Goal: Task Accomplishment & Management: Manage account settings

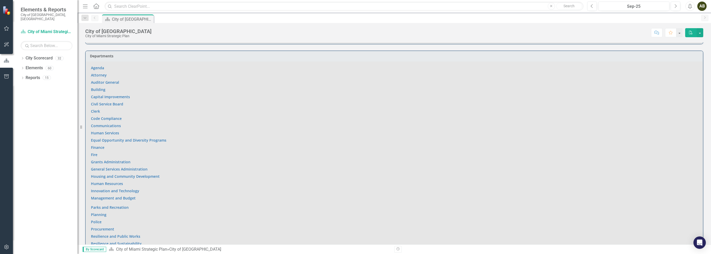
scroll to position [380, 0]
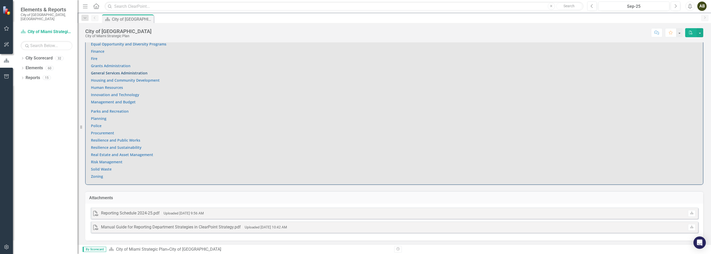
click at [133, 73] on link "General Services Administration" at bounding box center [119, 73] width 57 height 5
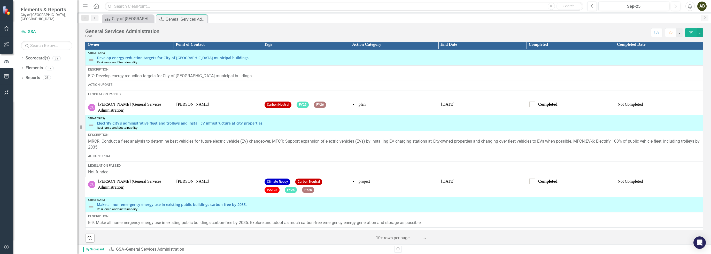
scroll to position [564, 0]
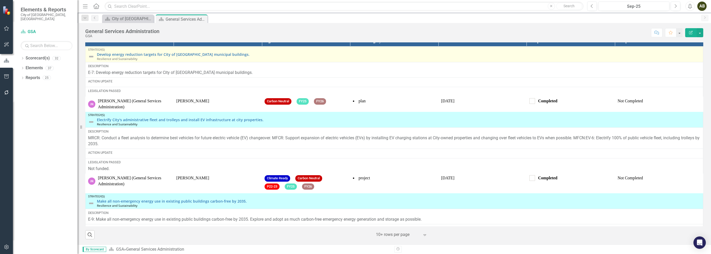
click at [92, 57] on img at bounding box center [91, 56] width 6 height 6
click at [91, 57] on img at bounding box center [91, 56] width 6 height 6
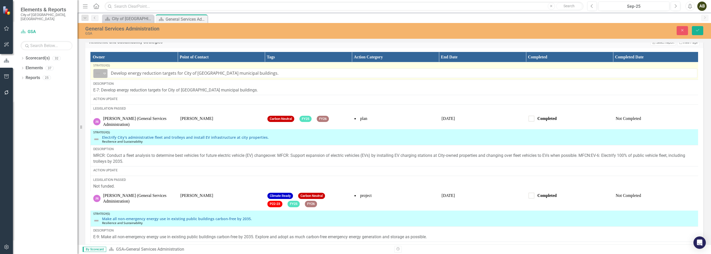
click at [106, 75] on icon "Expand" at bounding box center [104, 73] width 5 height 4
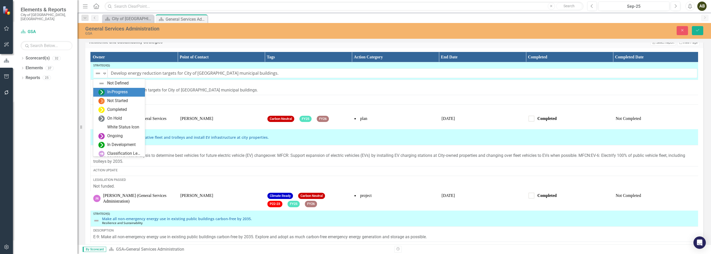
click at [119, 95] on div "In-Progress" at bounding box center [117, 92] width 20 height 6
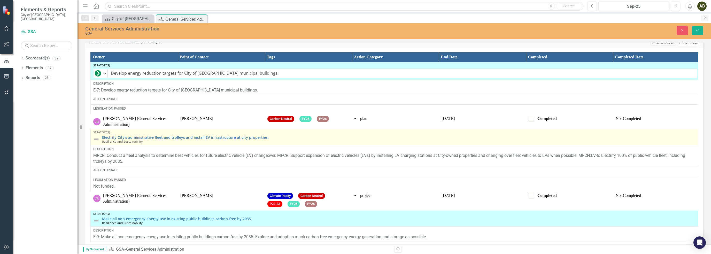
click at [96, 140] on img at bounding box center [96, 139] width 6 height 6
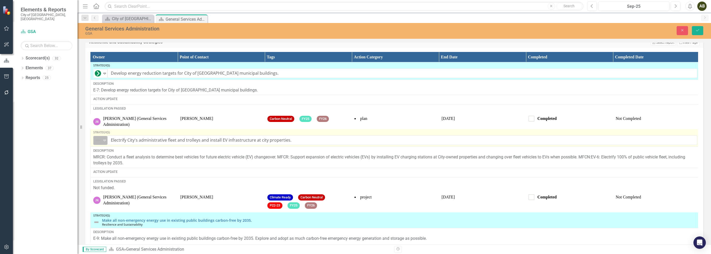
click at [105, 142] on icon "Expand" at bounding box center [104, 140] width 5 height 4
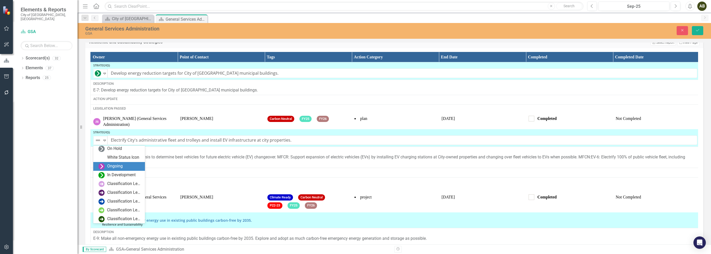
scroll to position [0, 0]
click at [123, 161] on div "In-Progress" at bounding box center [117, 159] width 20 height 6
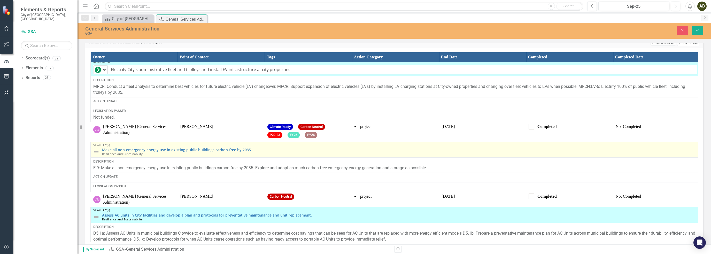
scroll to position [96, 0]
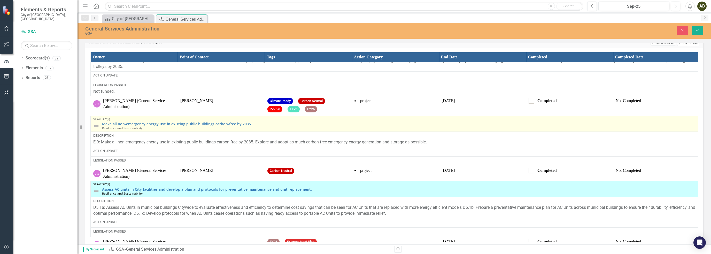
click at [97, 126] on img at bounding box center [96, 126] width 6 height 6
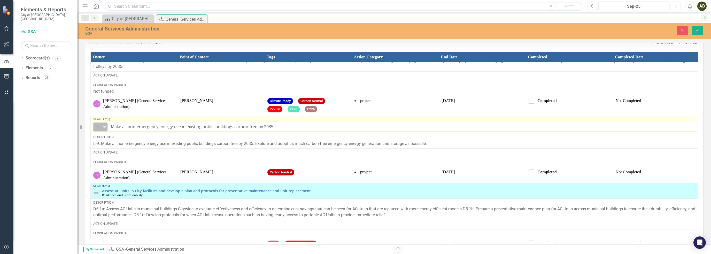
click at [105, 127] on icon at bounding box center [104, 127] width 3 height 2
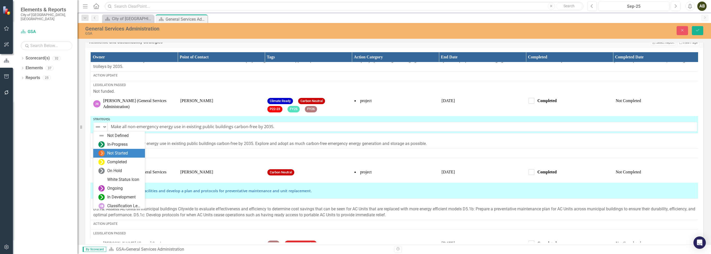
click at [114, 154] on div "Not Started" at bounding box center [117, 153] width 21 height 6
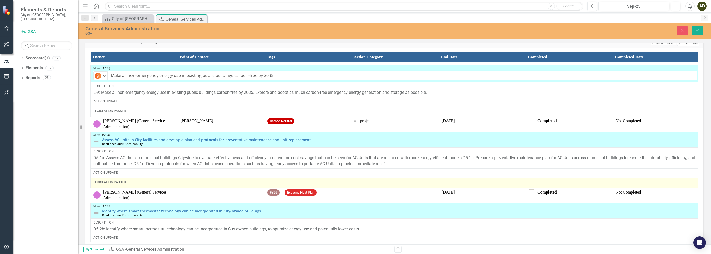
scroll to position [148, 0]
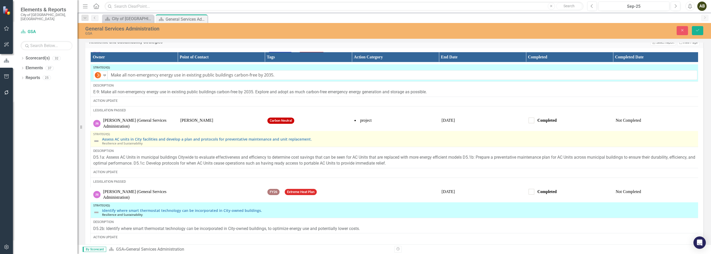
click at [97, 140] on img at bounding box center [96, 141] width 6 height 6
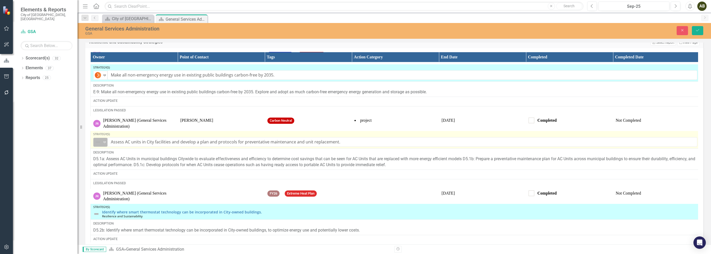
click at [105, 141] on icon "Expand" at bounding box center [104, 142] width 5 height 4
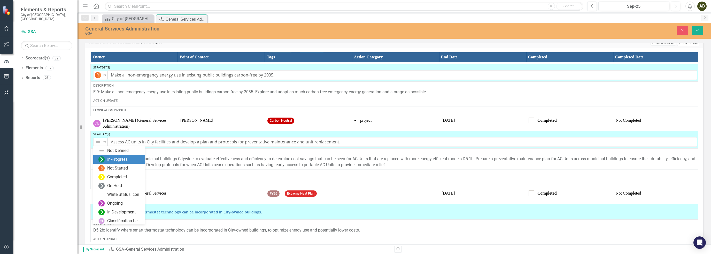
click at [113, 158] on div "In-Progress" at bounding box center [117, 160] width 20 height 6
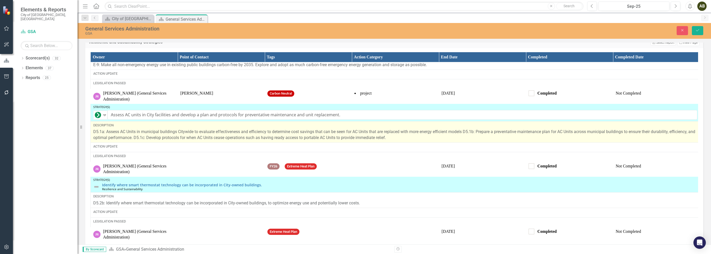
scroll to position [177, 0]
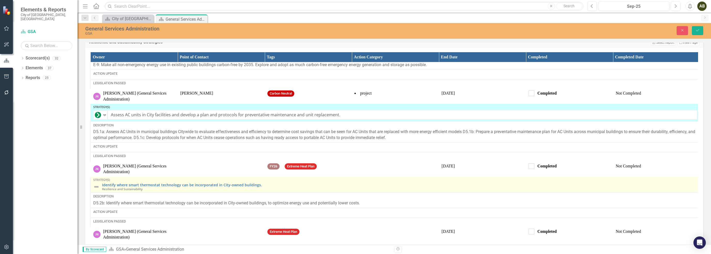
click at [98, 185] on img at bounding box center [96, 187] width 6 height 6
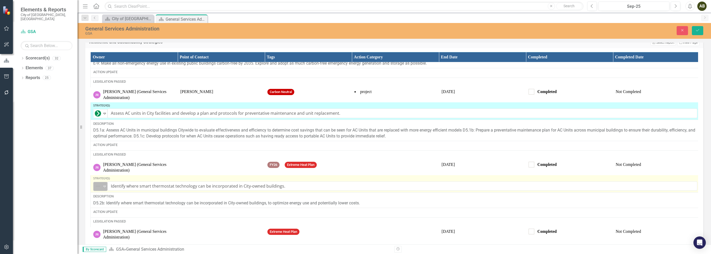
click at [104, 185] on icon "Expand" at bounding box center [104, 186] width 5 height 4
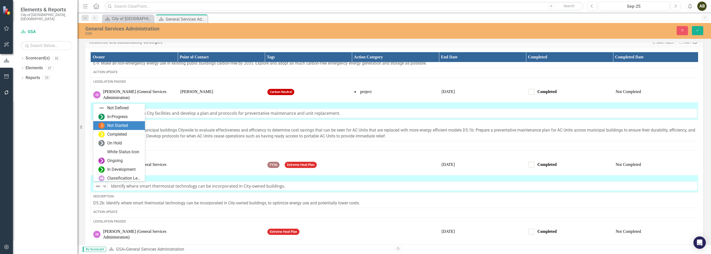
click at [114, 127] on div "Not Started" at bounding box center [117, 126] width 21 height 6
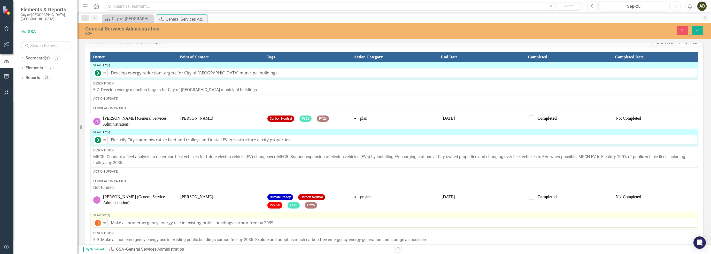
scroll to position [0, 0]
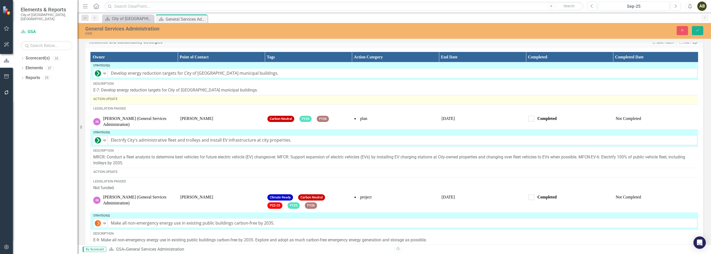
click at [125, 101] on div "Action Update" at bounding box center [395, 99] width 604 height 5
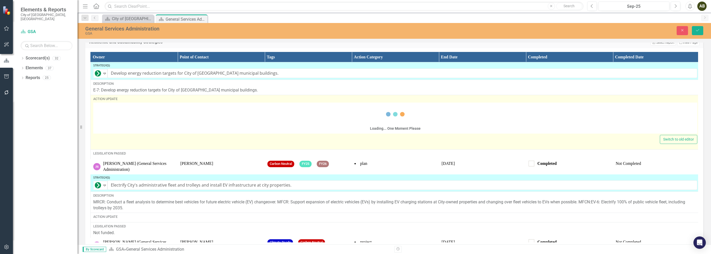
click at [117, 114] on div "Loading... One Moment Please" at bounding box center [395, 118] width 604 height 31
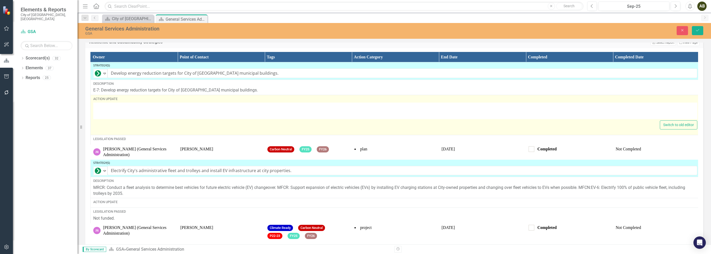
click at [118, 110] on div at bounding box center [395, 111] width 604 height 17
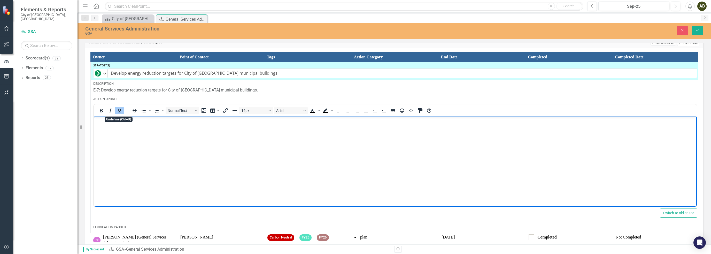
click at [122, 112] on icon "Underline" at bounding box center [119, 110] width 6 height 6
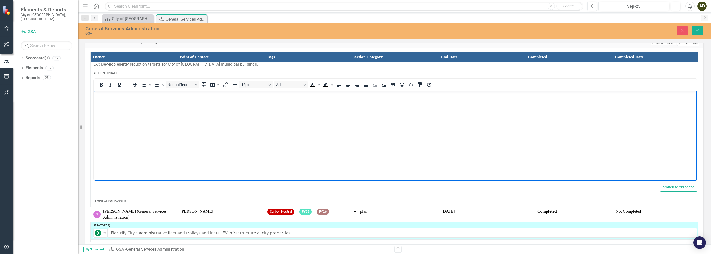
click at [147, 122] on body "﻿" at bounding box center [395, 130] width 603 height 78
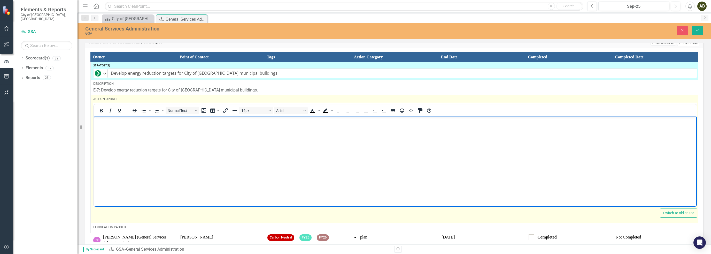
paste body "Rich Text Area. Press ALT-0 for help."
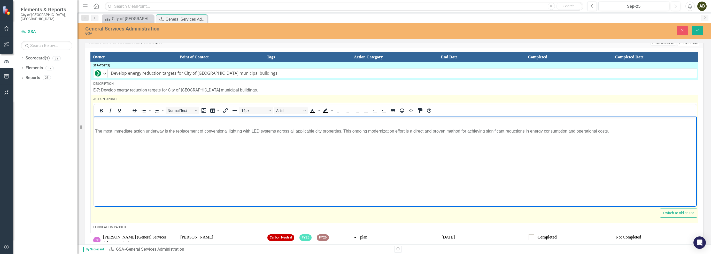
click at [96, 131] on p "The most immediate action underway is the replacement of conventional lighting …" at bounding box center [395, 131] width 600 height 6
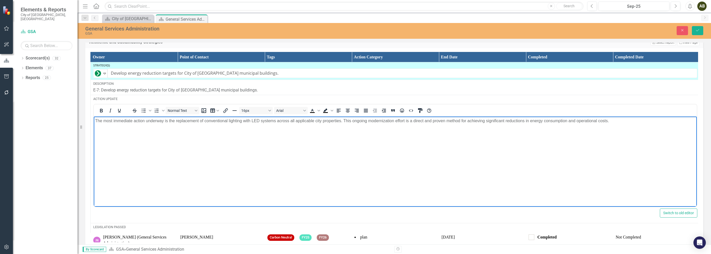
click at [238, 122] on span "The most immediate action underway is the replacement of conventional lighting …" at bounding box center [352, 121] width 514 height 4
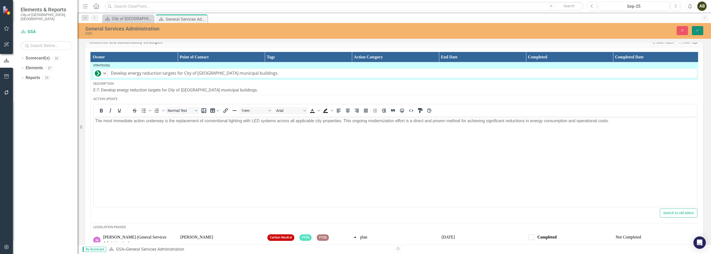
click at [697, 28] on icon "Save" at bounding box center [697, 30] width 5 height 4
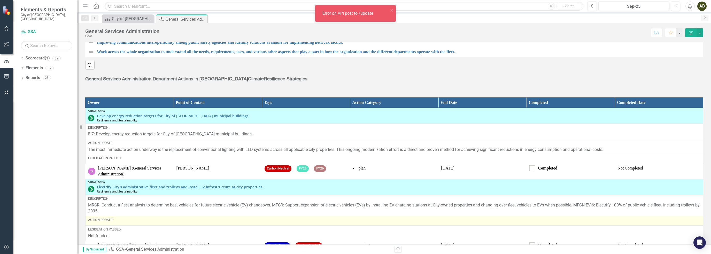
scroll to position [564, 0]
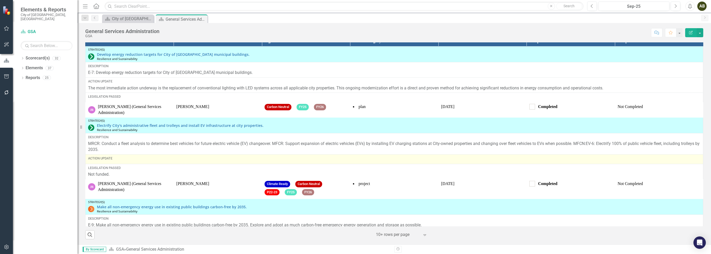
click at [157, 160] on div "Action Update" at bounding box center [394, 158] width 612 height 5
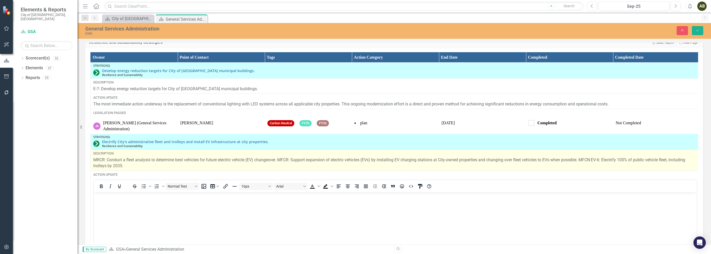
scroll to position [0, 0]
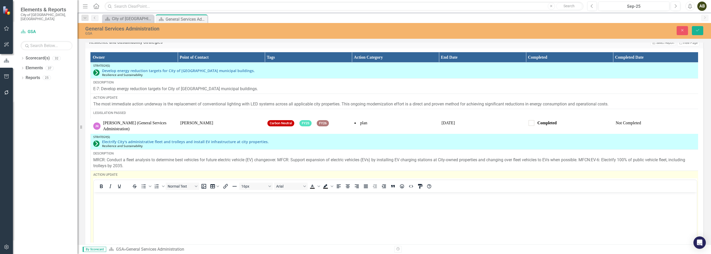
click at [143, 203] on body "Rich Text Area. Press ALT-0 for help." at bounding box center [395, 231] width 603 height 78
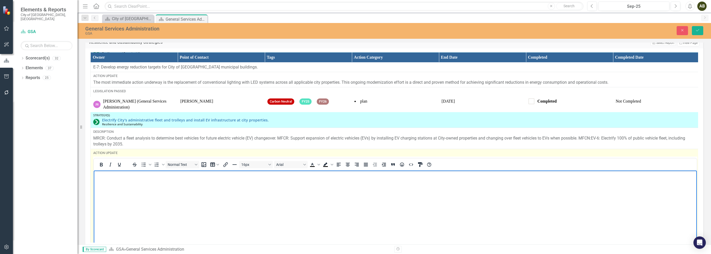
scroll to position [52, 0]
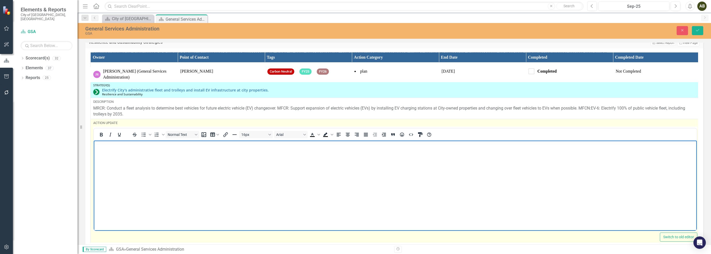
click at [102, 149] on body "Rich Text Area. Press ALT-0 for help." at bounding box center [395, 179] width 603 height 78
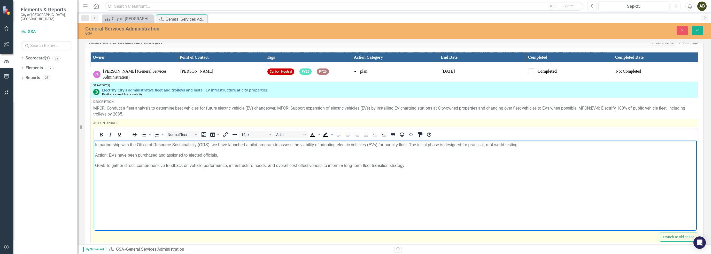
click at [96, 156] on p "Action: EVs have been purchased and assigned to elected officials." at bounding box center [395, 155] width 600 height 6
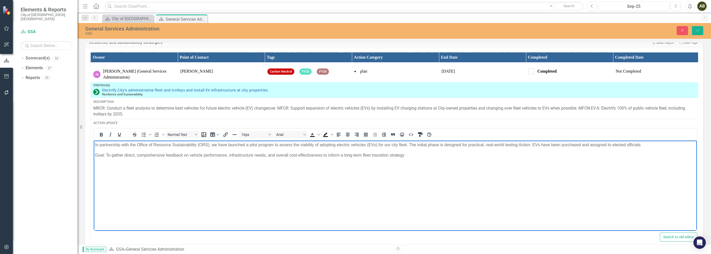
click at [96, 154] on p "Goal: To gather direct, comprehensive feedback on vehicle performance, infrastr…" at bounding box center [395, 155] width 600 height 6
click at [96, 154] on p "Our goal is to gather direct, comprehensive feedback on vehicle performance, in…" at bounding box center [395, 155] width 600 height 6
click at [257, 150] on p "In partnership with the Office of Resource Sustainability (ORS), we have launch…" at bounding box center [395, 148] width 600 height 12
click at [311, 151] on p "In partnership with the Office of Resource Sustainability (ORS), we have launch…" at bounding box center [395, 148] width 600 height 12
click at [200, 144] on p "In partnership with the Office of Resource Sustainability (ORS), we have launch…" at bounding box center [395, 148] width 600 height 12
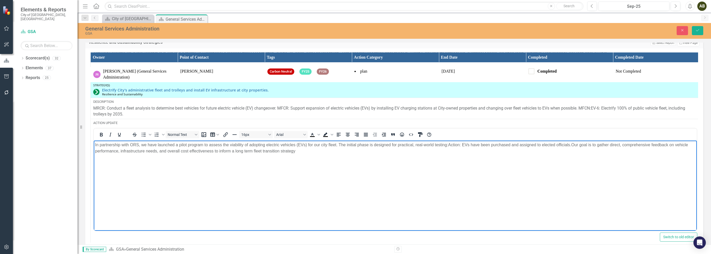
click at [424, 145] on p "In partnership with ORS, we have launched a pilot program to assess the viabili…" at bounding box center [395, 148] width 600 height 12
click at [448, 144] on p "In partnership with ORS, we have launched a pilot program to assess the viabili…" at bounding box center [395, 148] width 600 height 12
click at [695, 30] on icon "Save" at bounding box center [697, 30] width 5 height 4
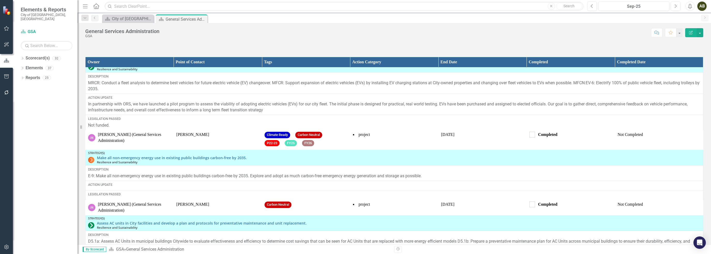
scroll to position [103, 0]
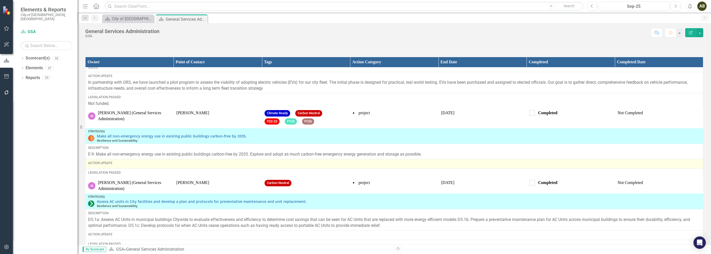
click at [201, 164] on div "Action Update" at bounding box center [394, 163] width 612 height 5
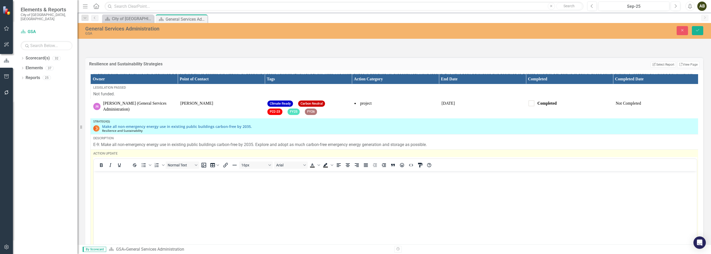
scroll to position [137, 0]
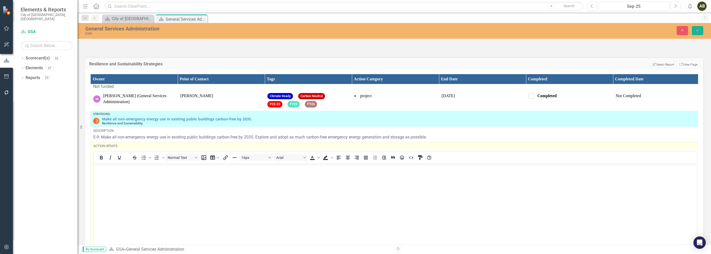
click at [153, 176] on body "Rich Text Area. Press ALT-0 for help." at bounding box center [395, 202] width 603 height 78
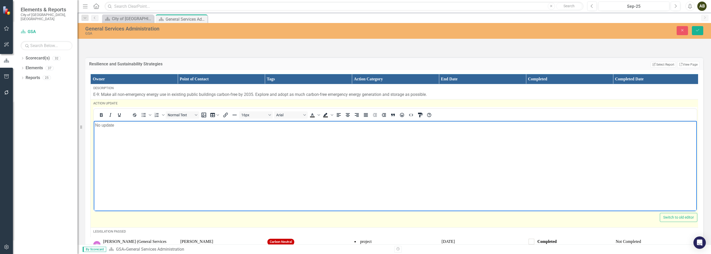
scroll to position [267, 0]
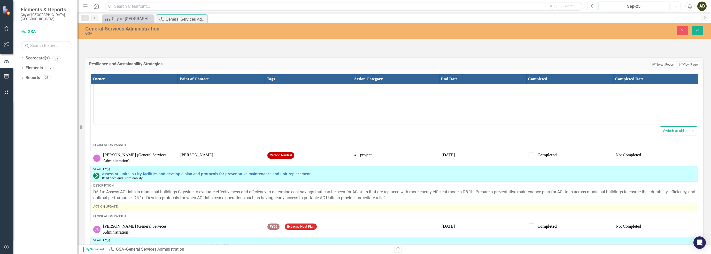
click at [138, 207] on div "Action Update" at bounding box center [395, 206] width 604 height 5
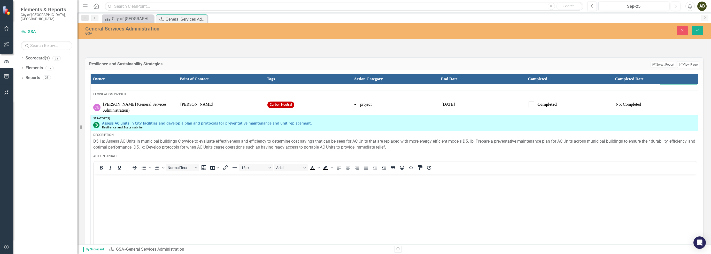
scroll to position [318, 0]
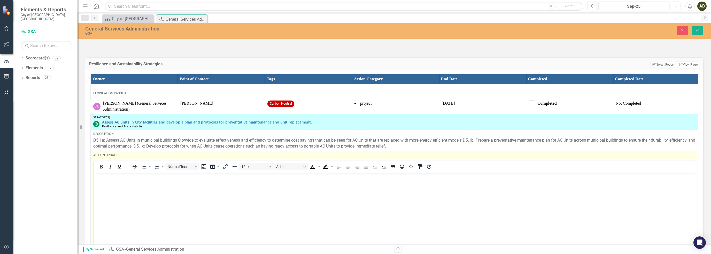
click at [120, 189] on body "Rich Text Area. Press ALT-0 for help." at bounding box center [395, 212] width 603 height 78
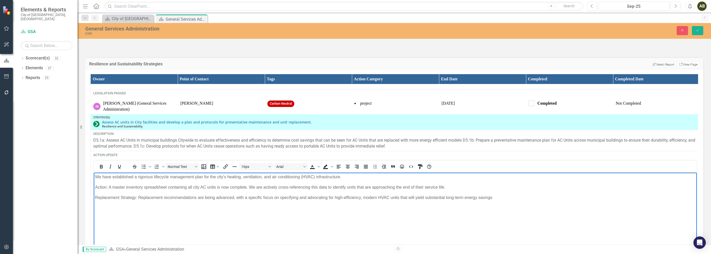
click at [302, 176] on p "We have established a rigorous lifecycle management plan for the city's heating…" at bounding box center [395, 177] width 600 height 6
click at [108, 187] on p "Action: A master inventory spreadsheet containing all city AC units is now comp…" at bounding box center [395, 187] width 600 height 6
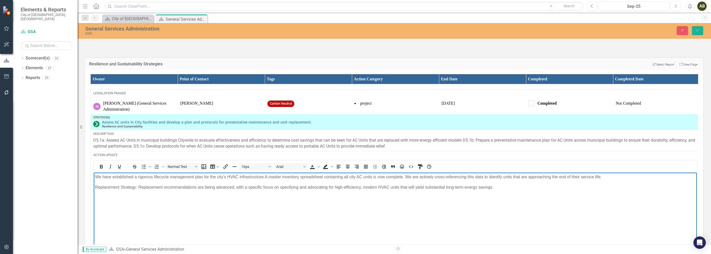
click at [447, 176] on p "We have established a rigorous lifecycle management plan for the city's HVAC in…" at bounding box center [395, 177] width 600 height 6
click at [137, 188] on p "Replacement Strategy: Replacement recommendations are being advanced, with a sp…" at bounding box center [395, 187] width 600 height 6
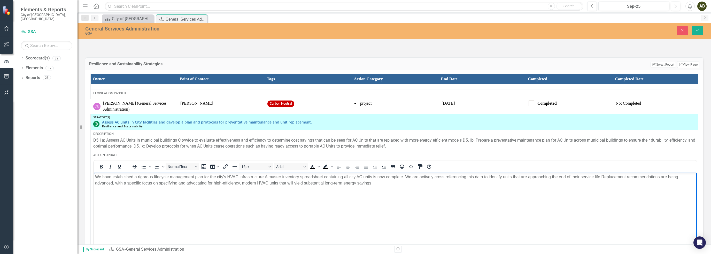
click at [223, 184] on p "We have established a rigorous lifecycle management plan for the city's HVAC in…" at bounding box center [395, 180] width 600 height 12
click at [334, 183] on p "We have established a rigorous lifecycle management plan for the city's HVAC in…" at bounding box center [395, 180] width 600 height 12
click at [371, 184] on p "We have established a rigorous lifecycle management plan for the city's HVAC in…" at bounding box center [395, 180] width 600 height 12
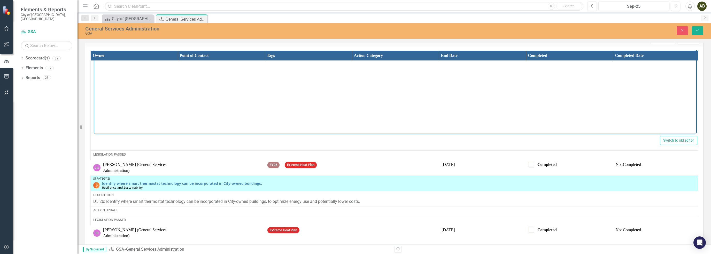
scroll to position [586, 0]
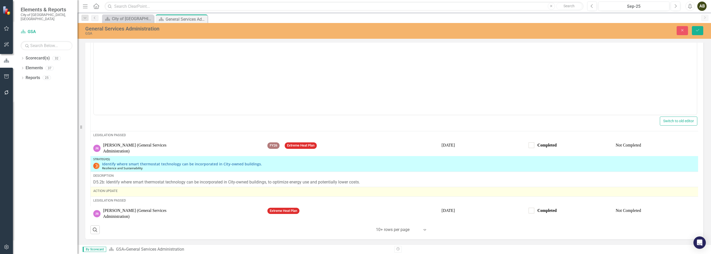
click at [135, 190] on div "Action Update" at bounding box center [395, 192] width 604 height 6
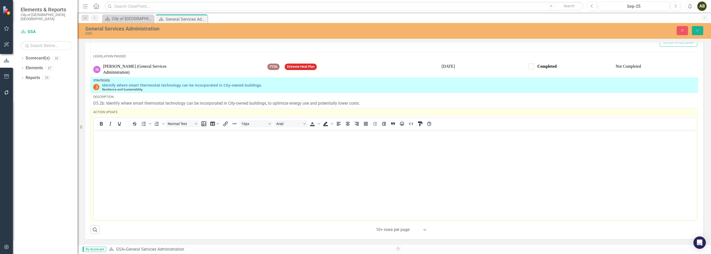
scroll to position [503, 0]
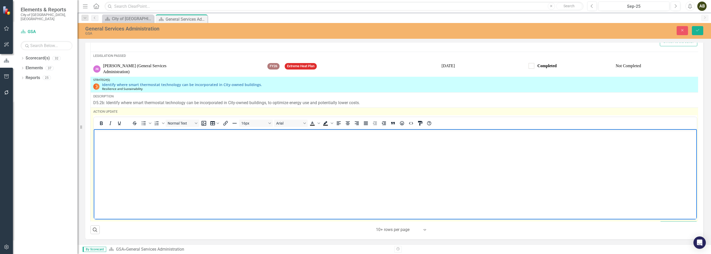
click at [121, 144] on body "Rich Text Area. Press ALT-0 for help." at bounding box center [395, 168] width 603 height 78
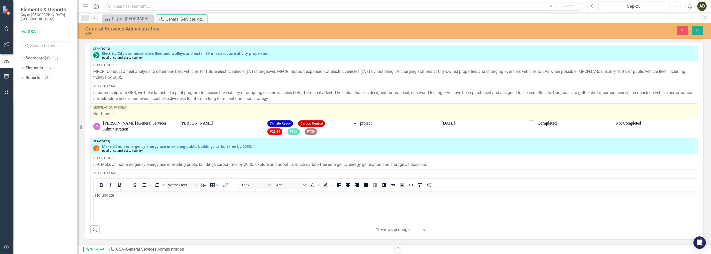
scroll to position [53, 0]
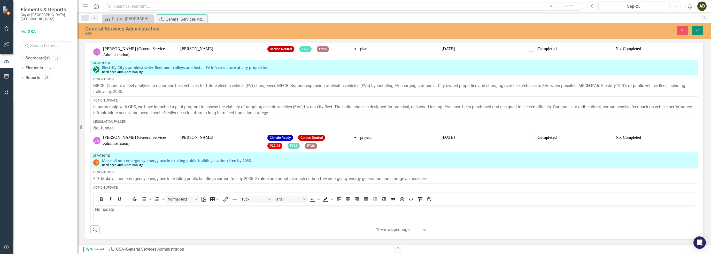
click at [697, 33] on button "Save" at bounding box center [697, 30] width 11 height 9
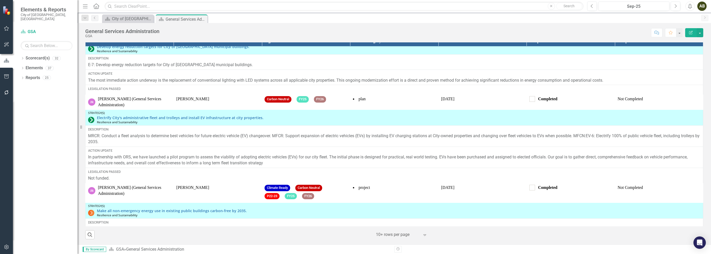
scroll to position [0, 0]
